Goal: Information Seeking & Learning: Learn about a topic

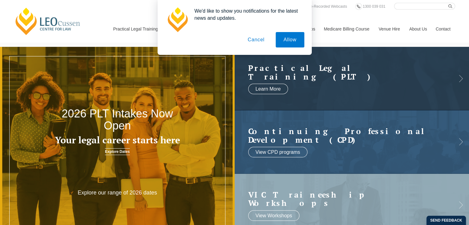
click at [261, 37] on button "Cancel" at bounding box center [256, 39] width 32 height 15
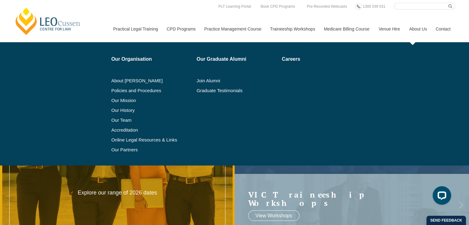
click at [418, 30] on link "About Us" at bounding box center [417, 29] width 27 height 27
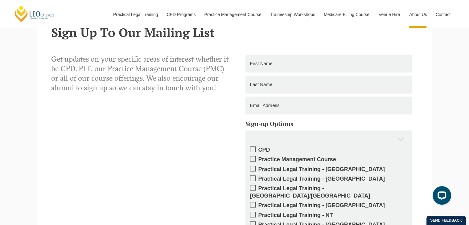
scroll to position [928, 0]
